Goal: Understand process/instructions: Learn how to perform a task or action

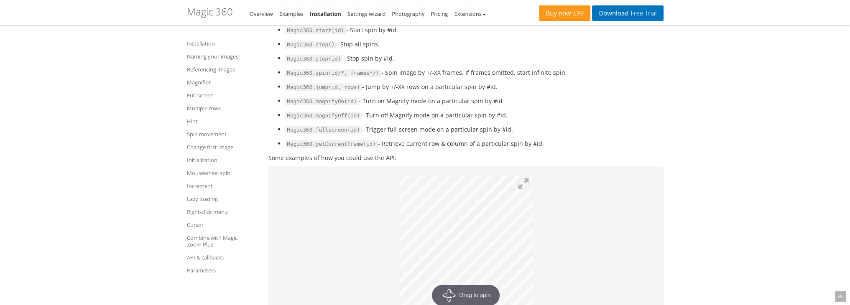
scroll to position [7546, 0]
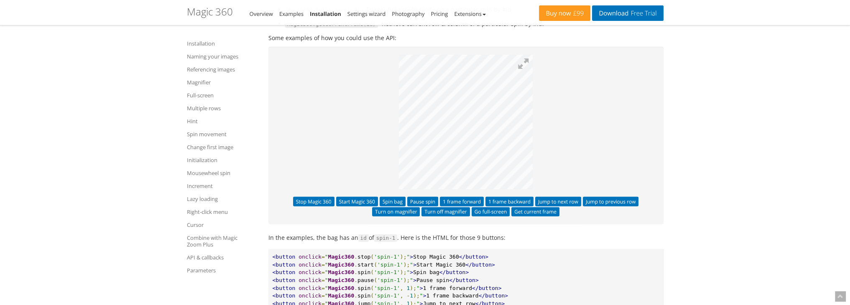
drag, startPoint x: 737, startPoint y: 129, endPoint x: 746, endPoint y: 188, distance: 59.6
click at [524, 73] on button at bounding box center [523, 64] width 18 height 18
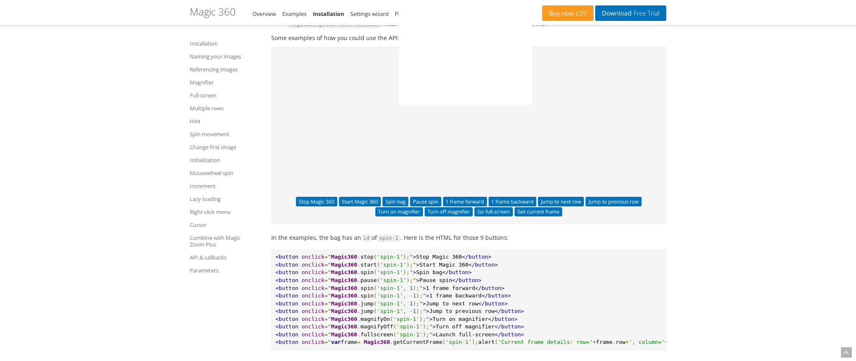
click at [618, 122] on img at bounding box center [827, 181] width 418 height 422
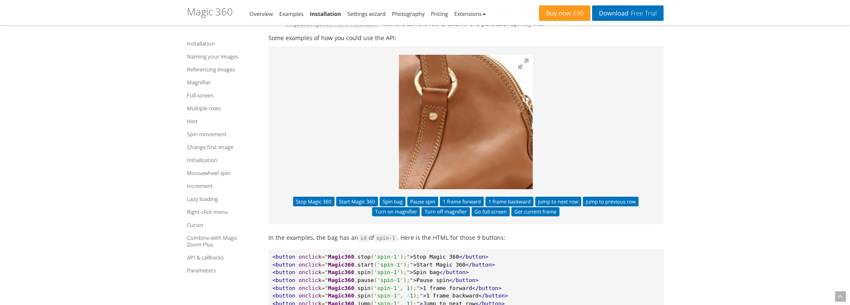
click at [478, 152] on img at bounding box center [402, 164] width 418 height 422
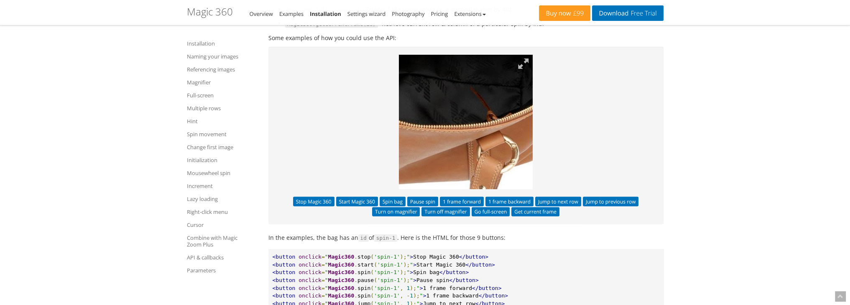
click at [473, 172] on img at bounding box center [426, 109] width 418 height 422
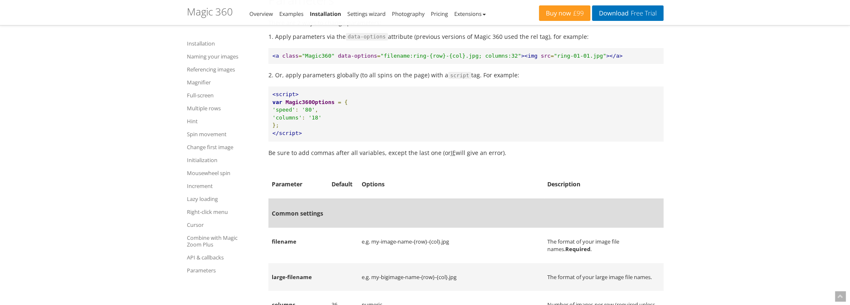
scroll to position [8048, 0]
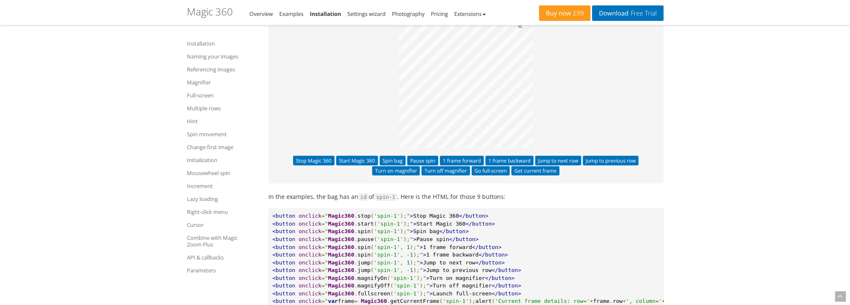
scroll to position [7504, 0]
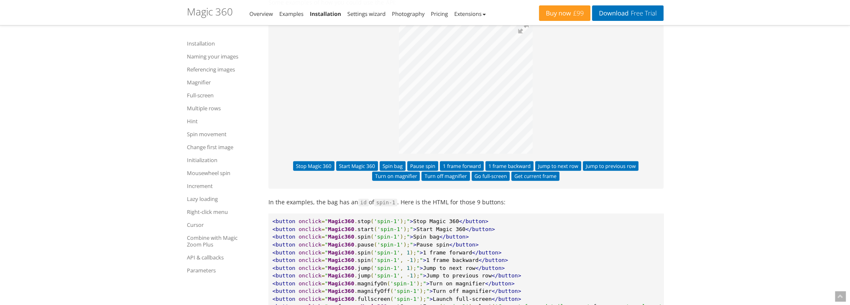
scroll to position [7671, 0]
